Goal: Navigation & Orientation: Find specific page/section

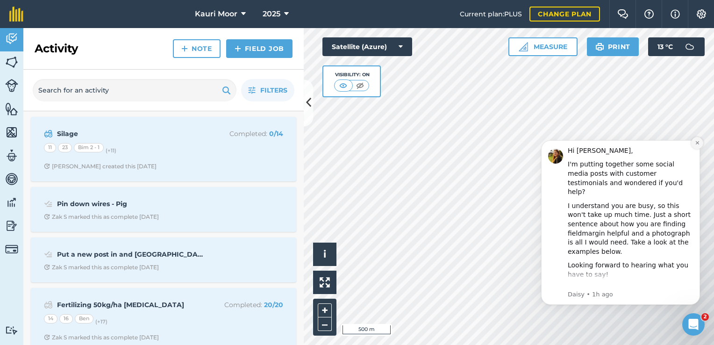
click at [698, 143] on icon "Dismiss notification" at bounding box center [697, 142] width 5 height 5
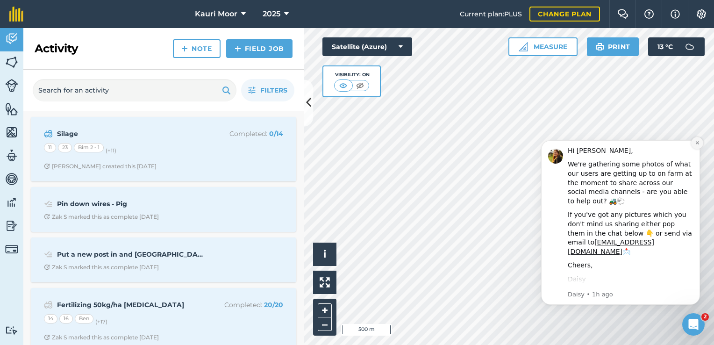
click at [698, 140] on icon "Dismiss notification" at bounding box center [697, 142] width 5 height 5
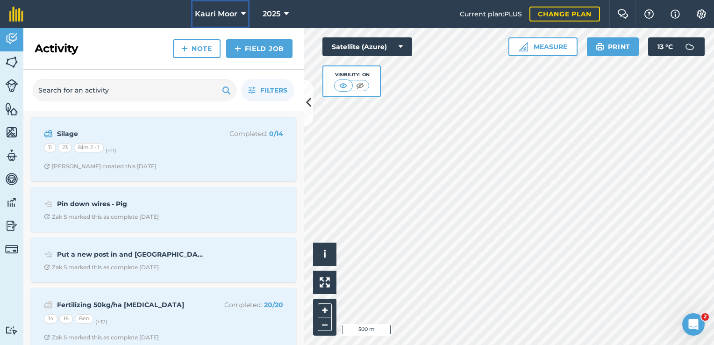
click at [241, 9] on icon at bounding box center [243, 13] width 5 height 11
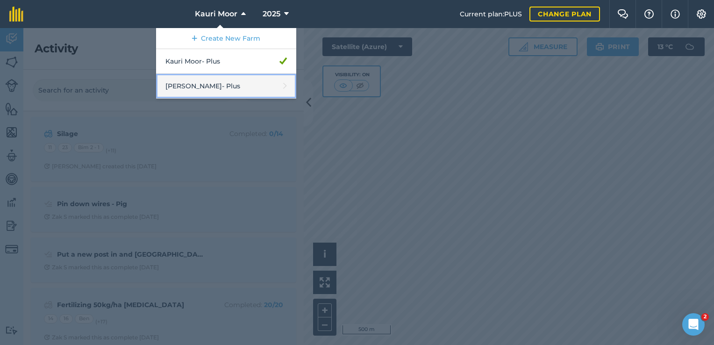
click at [211, 87] on link "[PERSON_NAME] - Plus" at bounding box center [226, 86] width 140 height 25
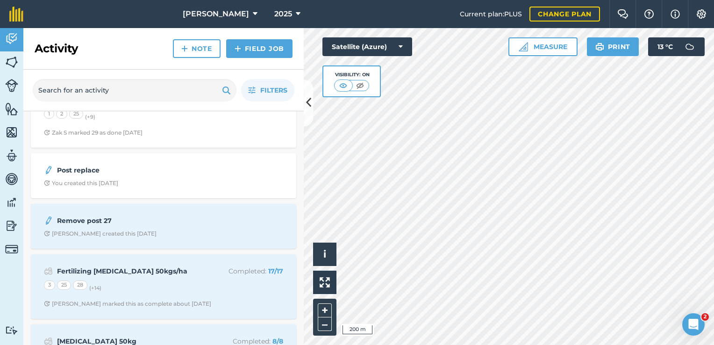
scroll to position [180, 0]
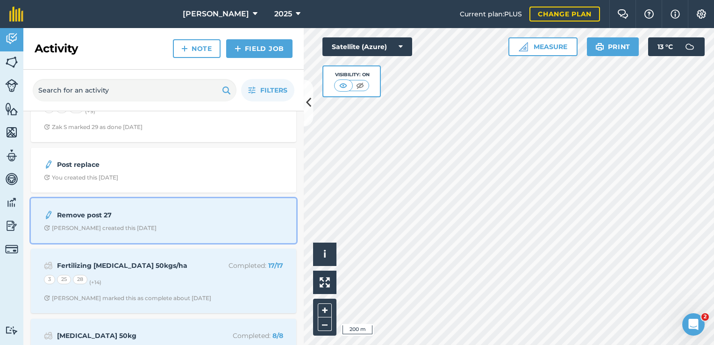
click at [130, 224] on div "[PERSON_NAME] created this [DATE]" at bounding box center [100, 227] width 113 height 7
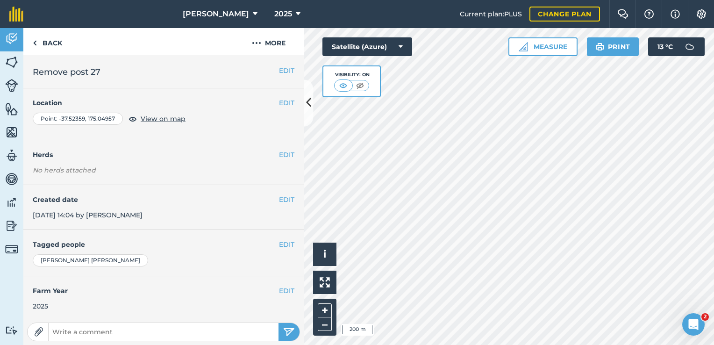
click at [130, 224] on div "EDIT Created date [DATE] 14:04 by [PERSON_NAME]" at bounding box center [163, 207] width 280 height 45
click at [50, 33] on link "Back" at bounding box center [47, 42] width 48 height 28
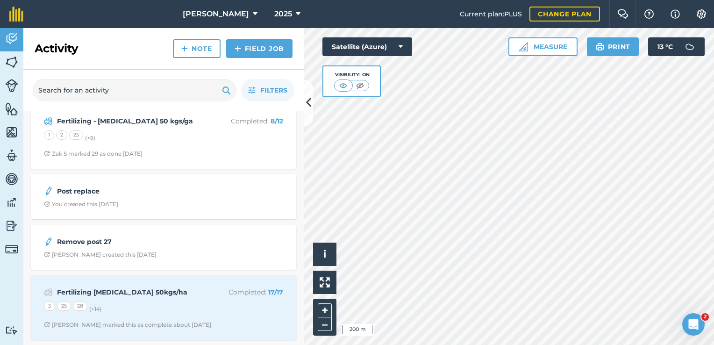
scroll to position [159, 0]
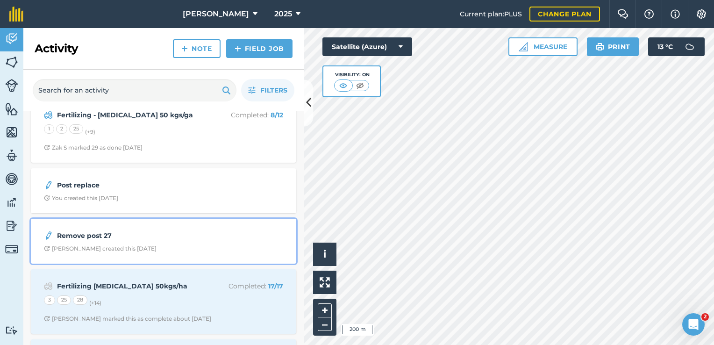
click at [230, 239] on div "Remove post 27" at bounding box center [163, 235] width 239 height 11
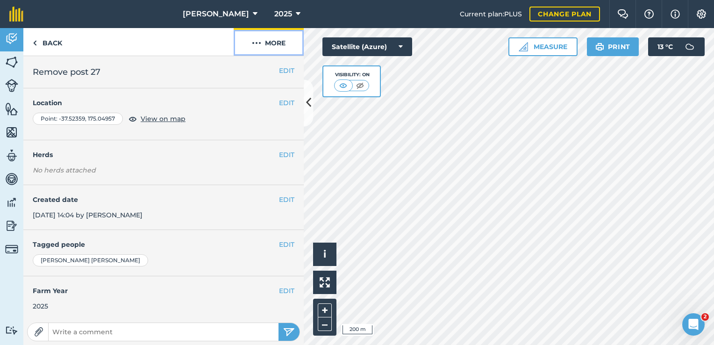
click at [266, 43] on button "More" at bounding box center [269, 42] width 70 height 28
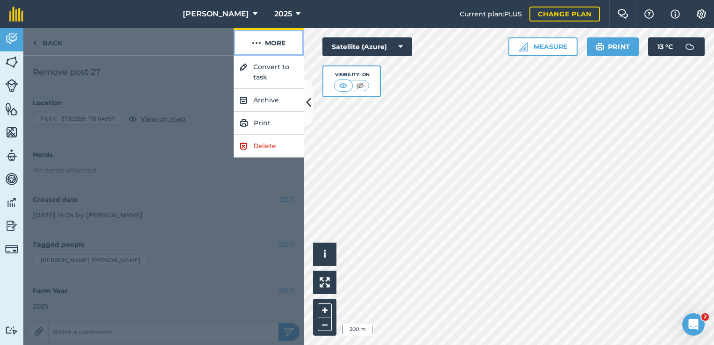
click at [265, 41] on button "More" at bounding box center [269, 42] width 70 height 28
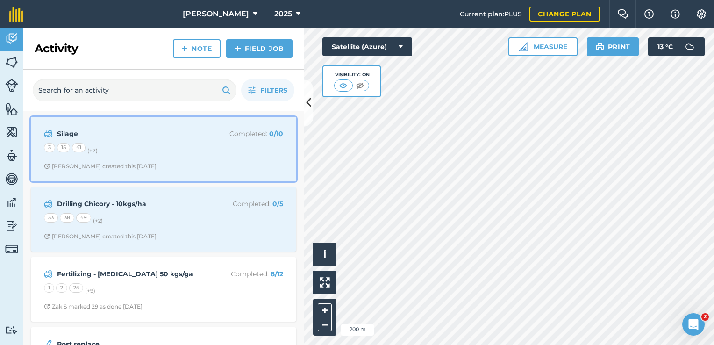
click at [144, 147] on div "3 15 41 (+ 7 )" at bounding box center [163, 149] width 239 height 12
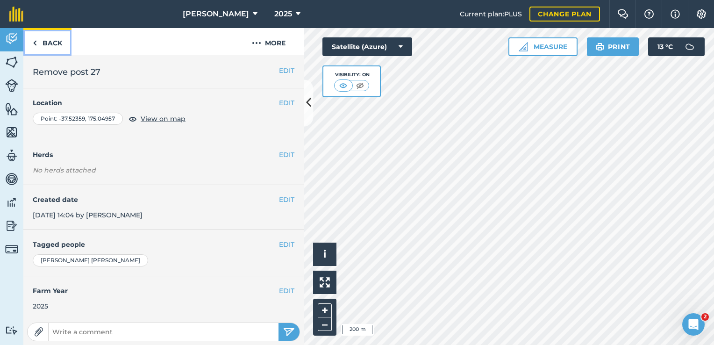
click at [54, 46] on link "Back" at bounding box center [47, 42] width 48 height 28
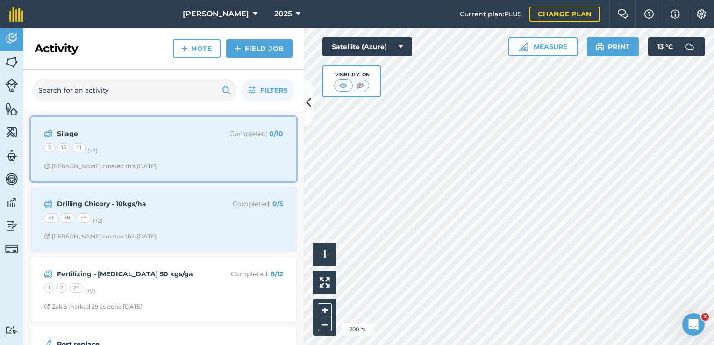
click at [55, 129] on div "Silage Completed : 0 / 10" at bounding box center [163, 133] width 239 height 11
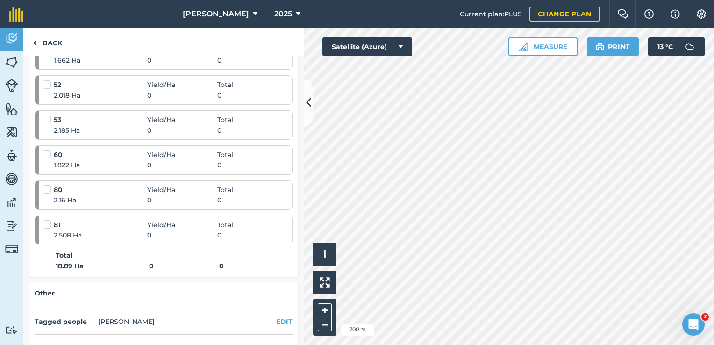
scroll to position [359, 0]
